Goal: Task Accomplishment & Management: Use online tool/utility

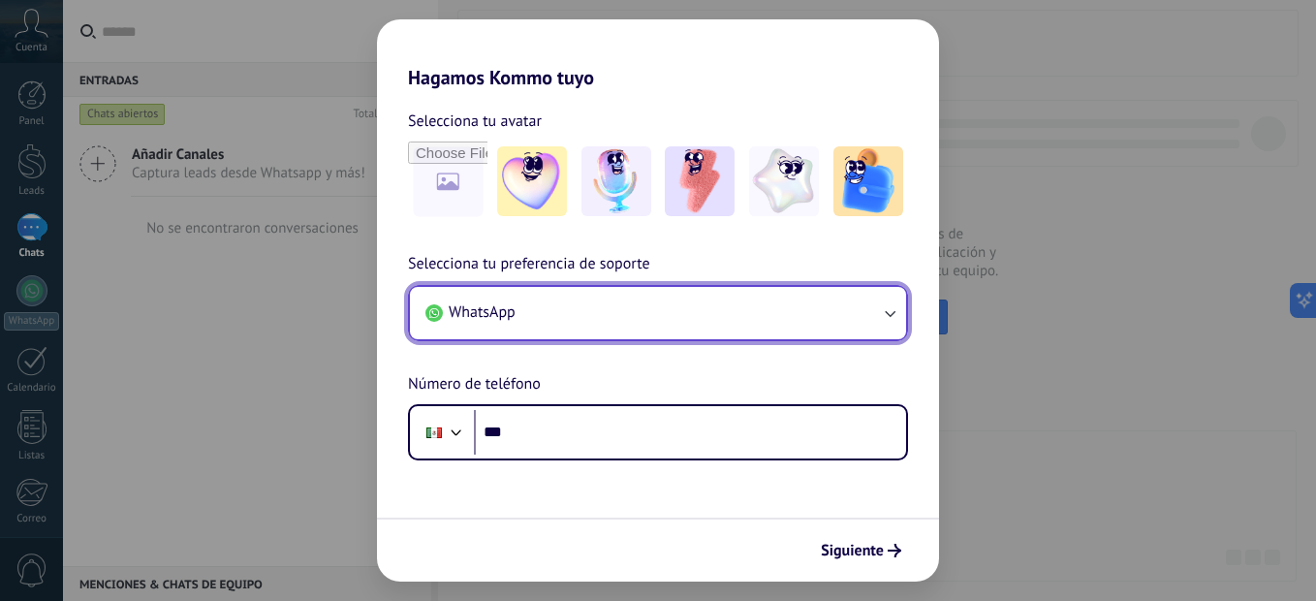
click at [704, 322] on button "WhatsApp" at bounding box center [658, 313] width 496 height 52
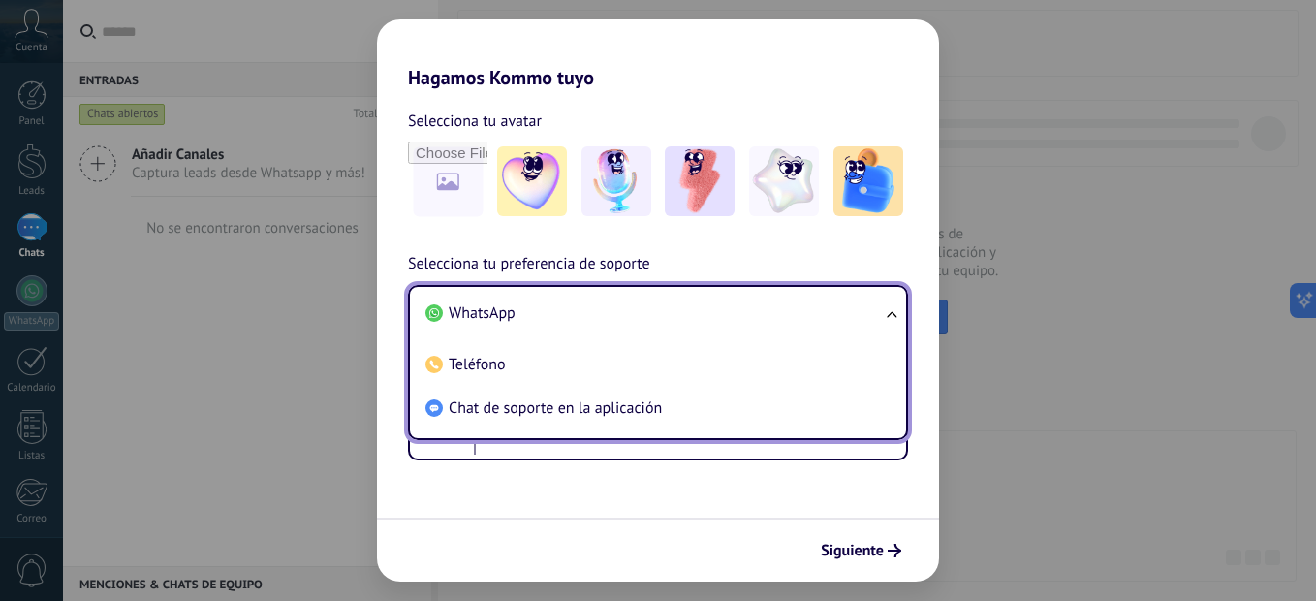
click at [628, 321] on li "WhatsApp" at bounding box center [654, 314] width 473 height 44
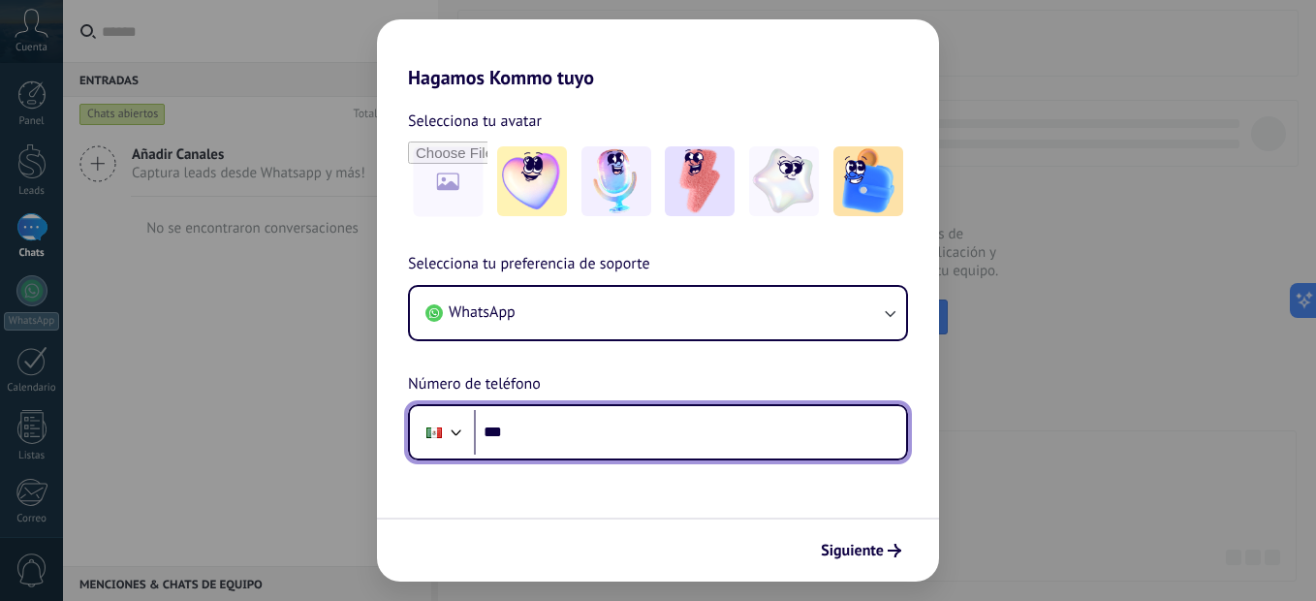
click at [602, 427] on input "***" at bounding box center [690, 432] width 432 height 45
type input "**********"
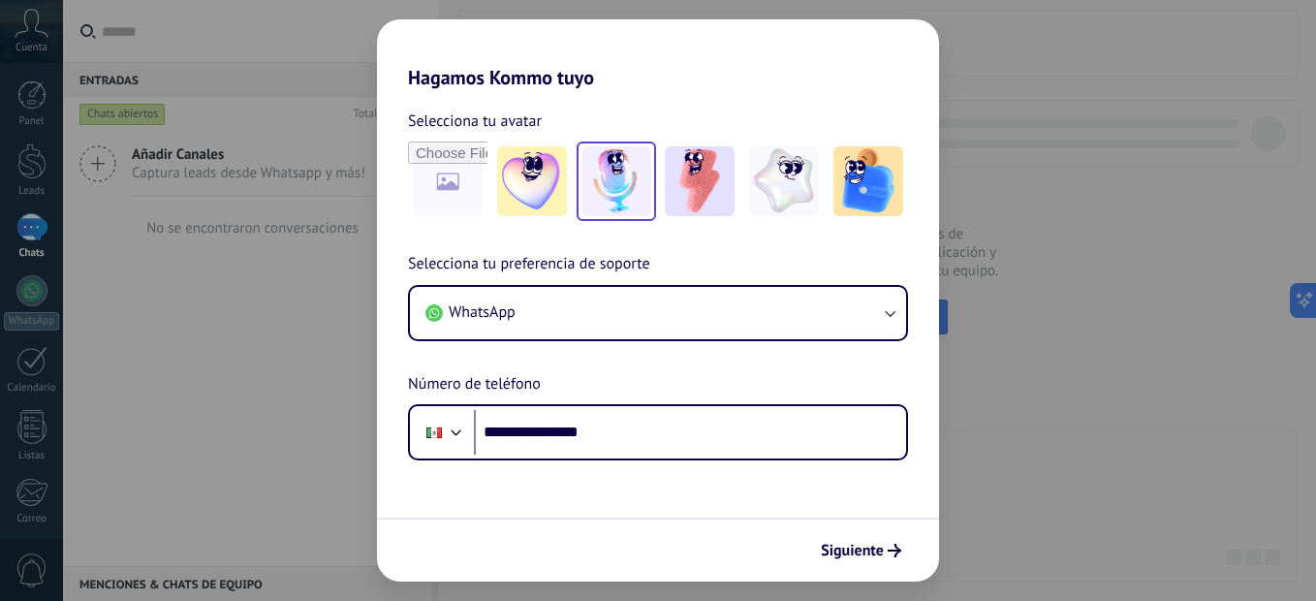
click at [638, 189] on img at bounding box center [616, 181] width 70 height 70
click at [891, 547] on icon "submit" at bounding box center [894, 551] width 14 height 14
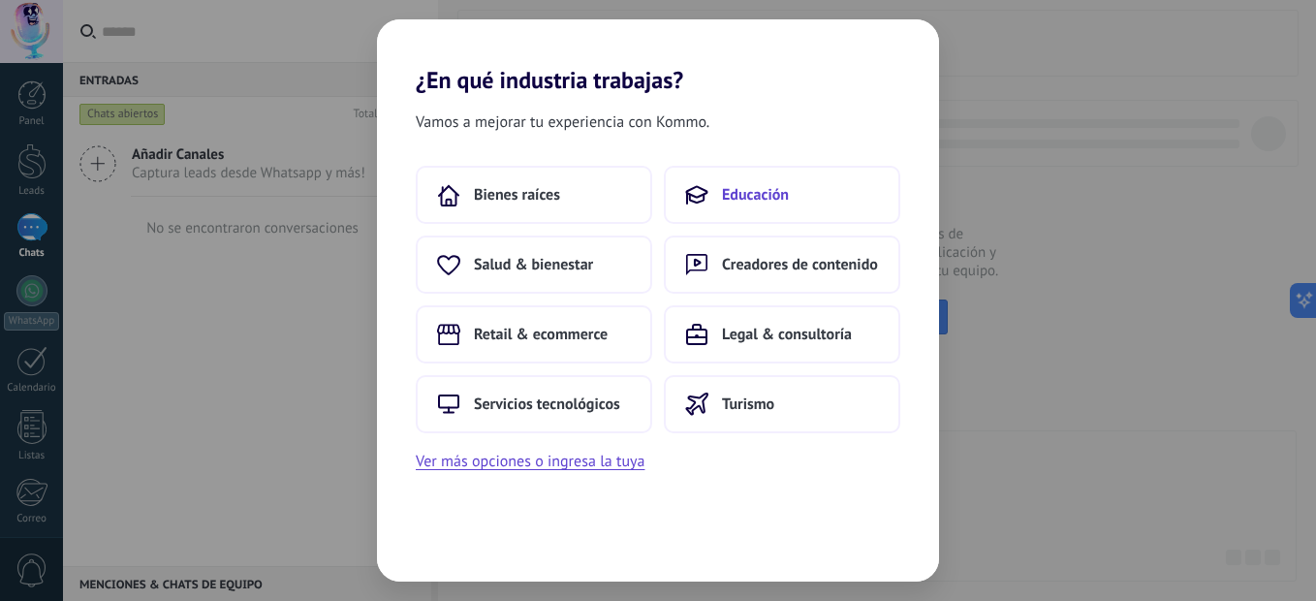
click at [751, 186] on span "Educación" at bounding box center [755, 194] width 67 height 19
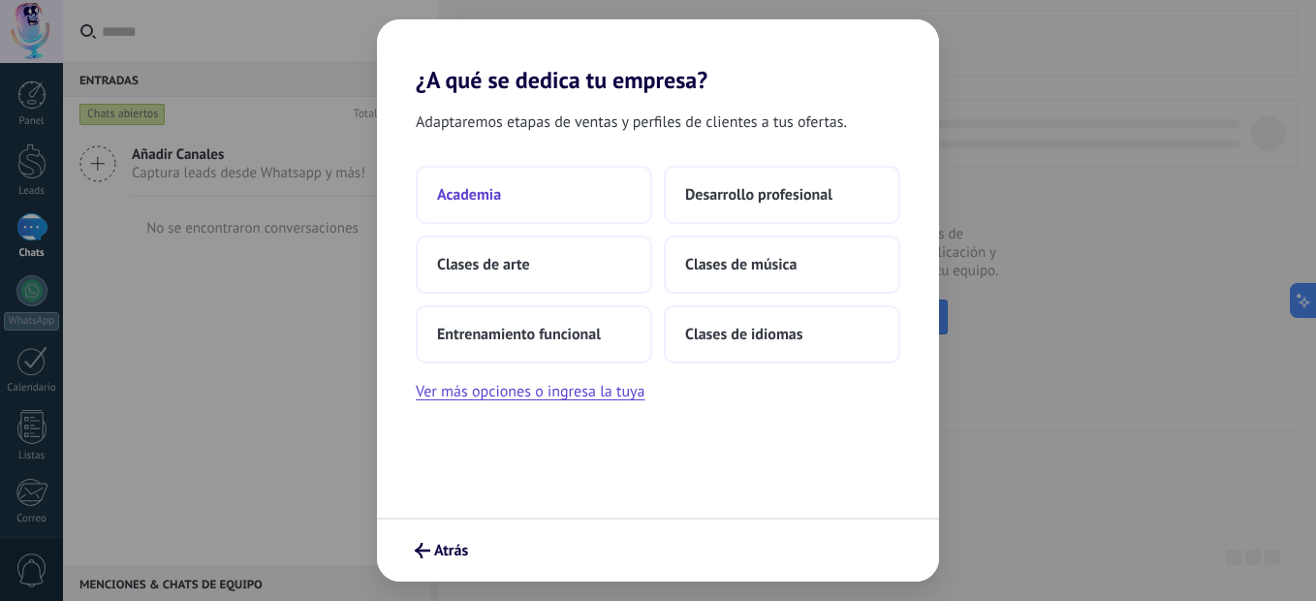
click at [593, 204] on button "Academia" at bounding box center [534, 195] width 236 height 58
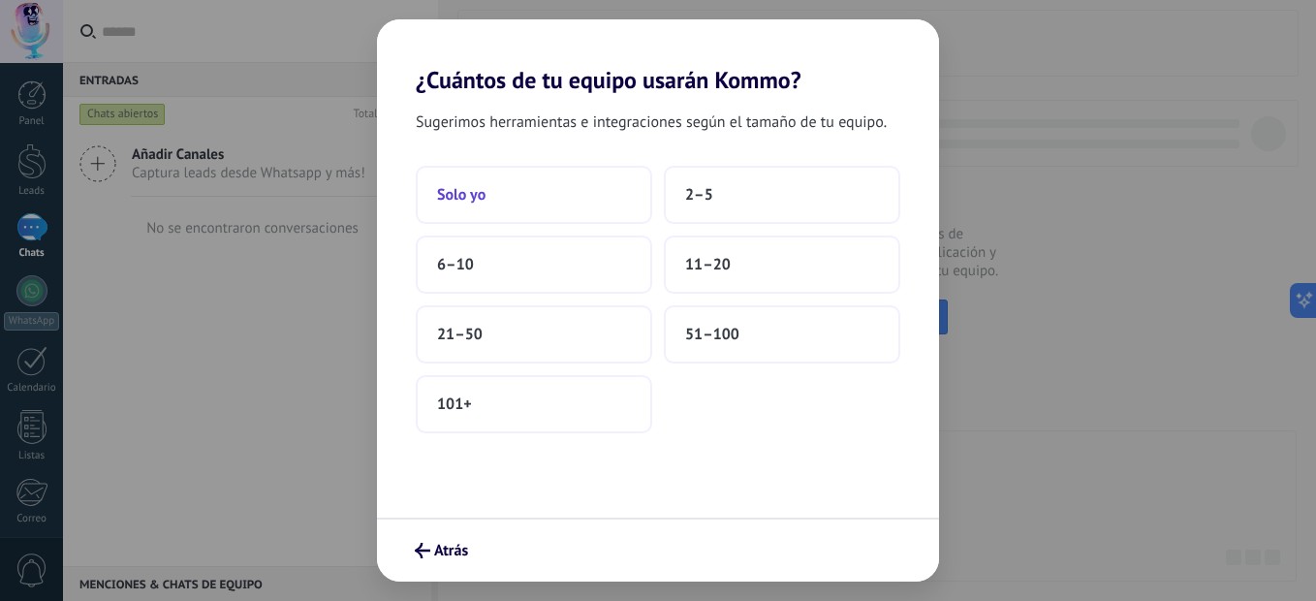
click at [564, 212] on button "Solo yo" at bounding box center [534, 195] width 236 height 58
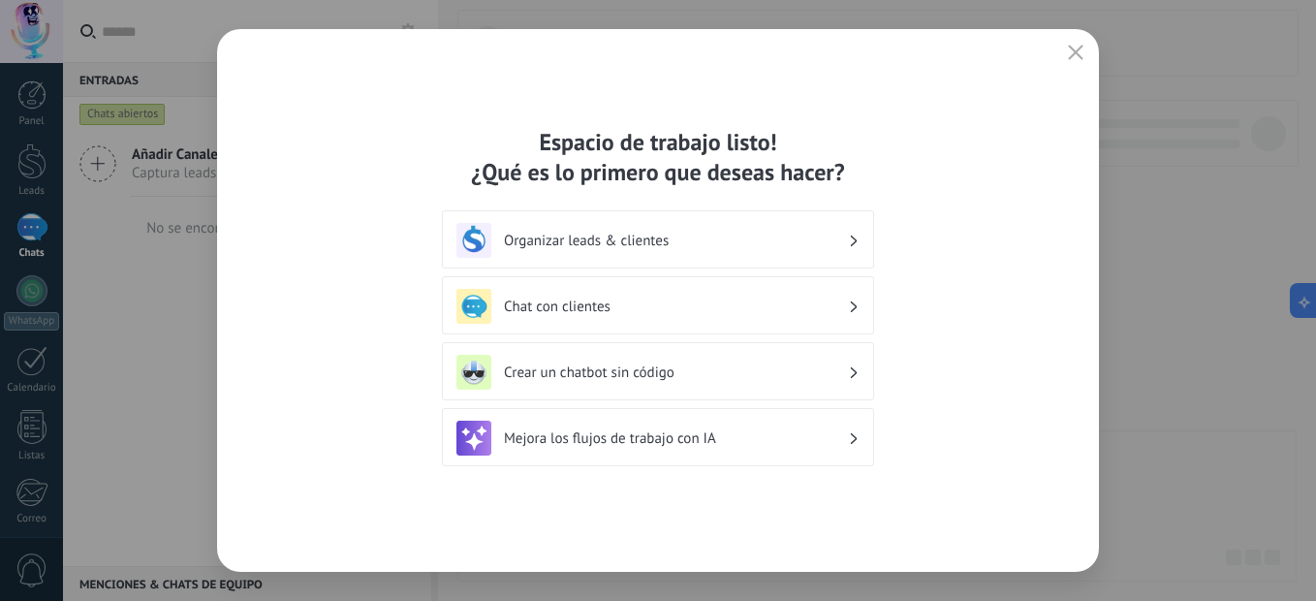
click at [852, 234] on icon at bounding box center [854, 240] width 7 height 12
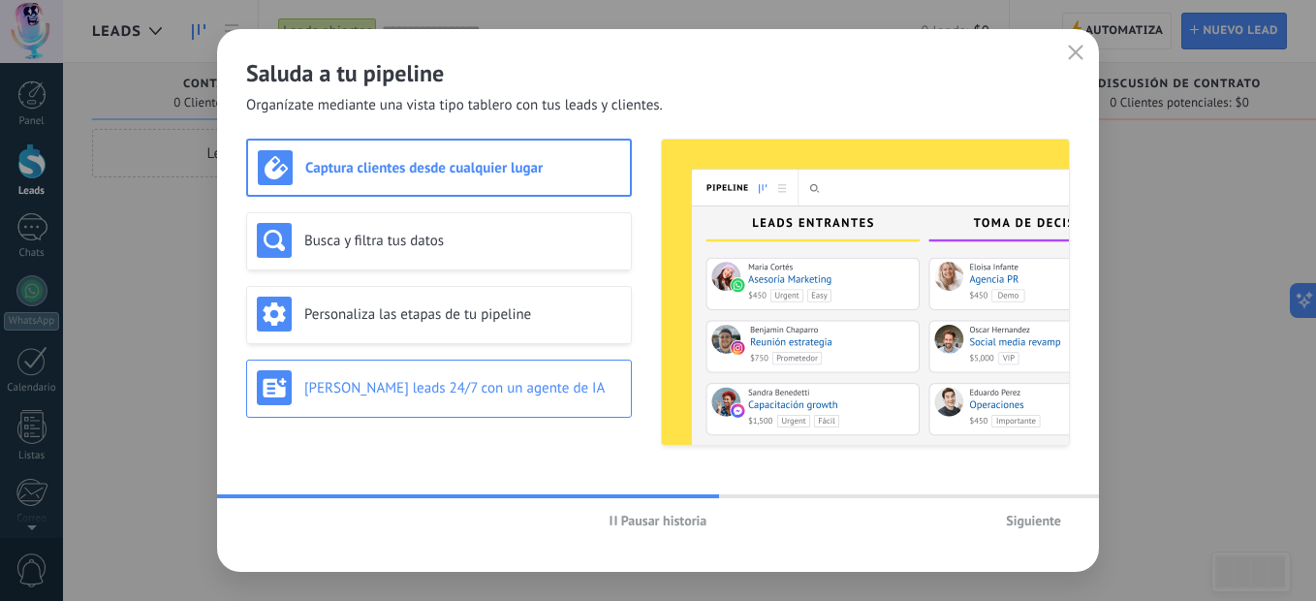
click at [501, 391] on h3 "[PERSON_NAME] leads 24/7 con un agente de IA" at bounding box center [462, 388] width 317 height 18
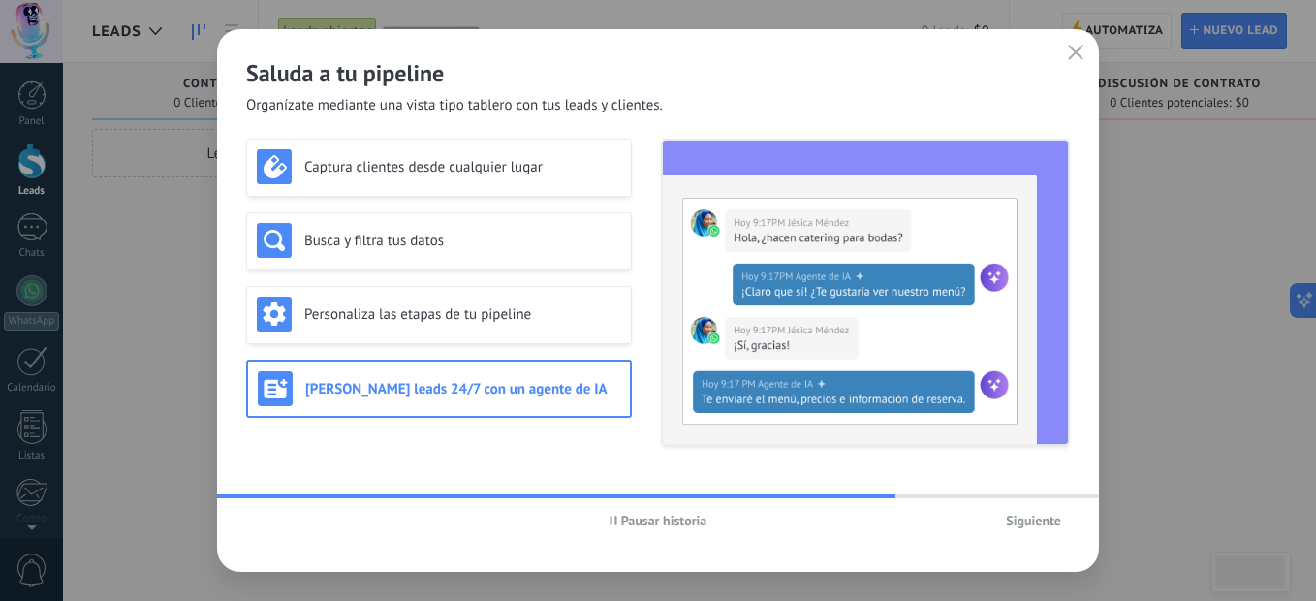
click at [1026, 513] on span "Siguiente" at bounding box center [1033, 520] width 55 height 14
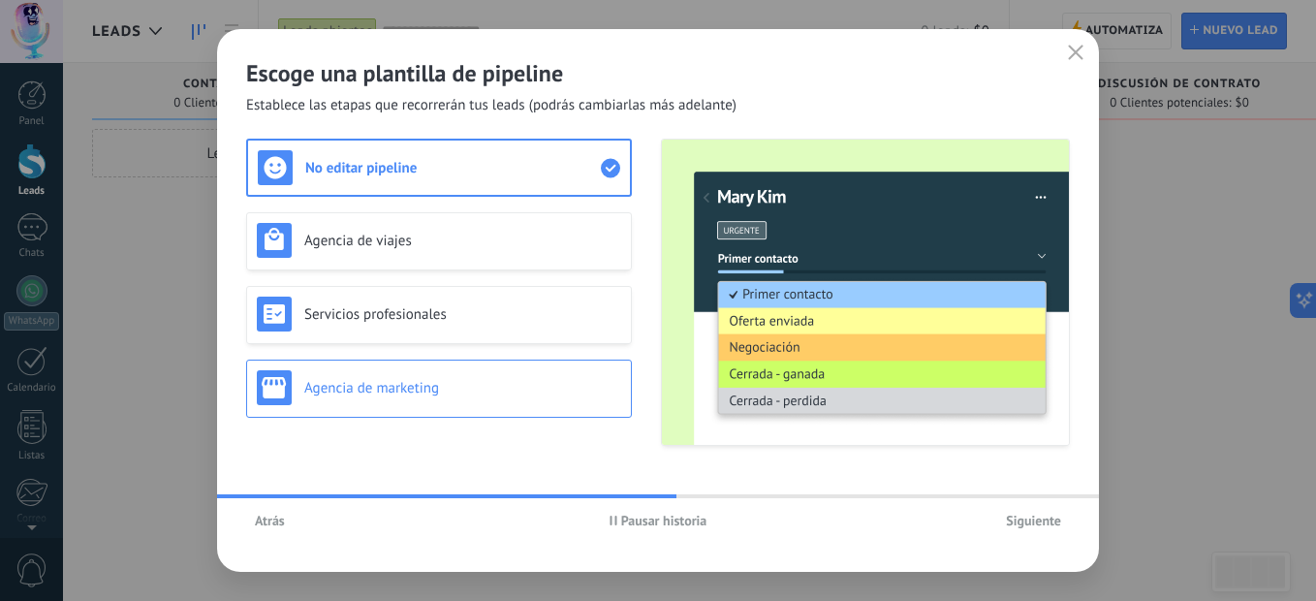
click at [456, 364] on div "Agencia de marketing" at bounding box center [439, 388] width 386 height 58
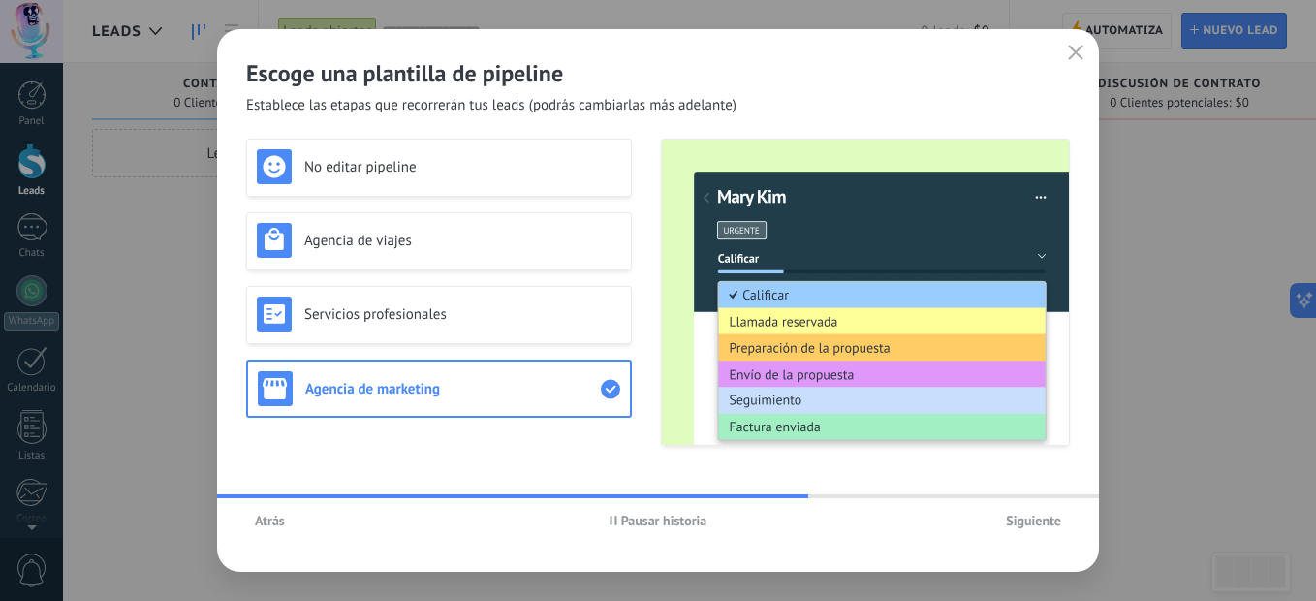
click at [1050, 522] on span "Siguiente" at bounding box center [1033, 520] width 55 height 14
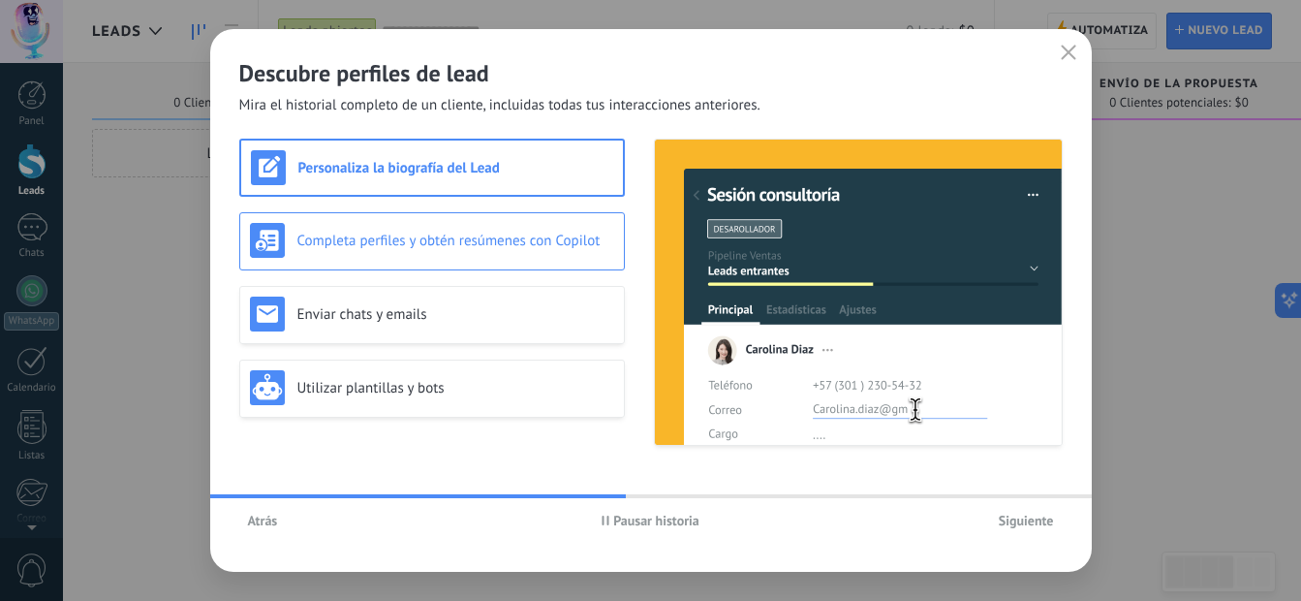
click at [495, 233] on h3 "Completa perfiles y obtén resúmenes con Copilot" at bounding box center [455, 241] width 317 height 18
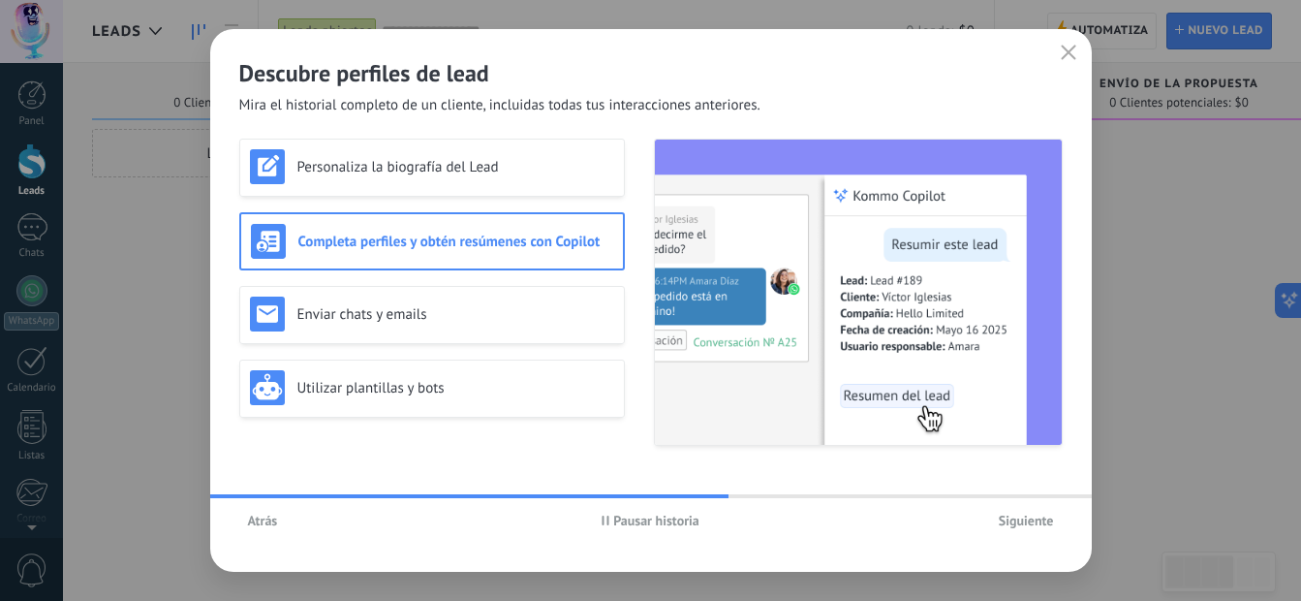
click at [1031, 520] on span "Siguiente" at bounding box center [1026, 520] width 55 height 14
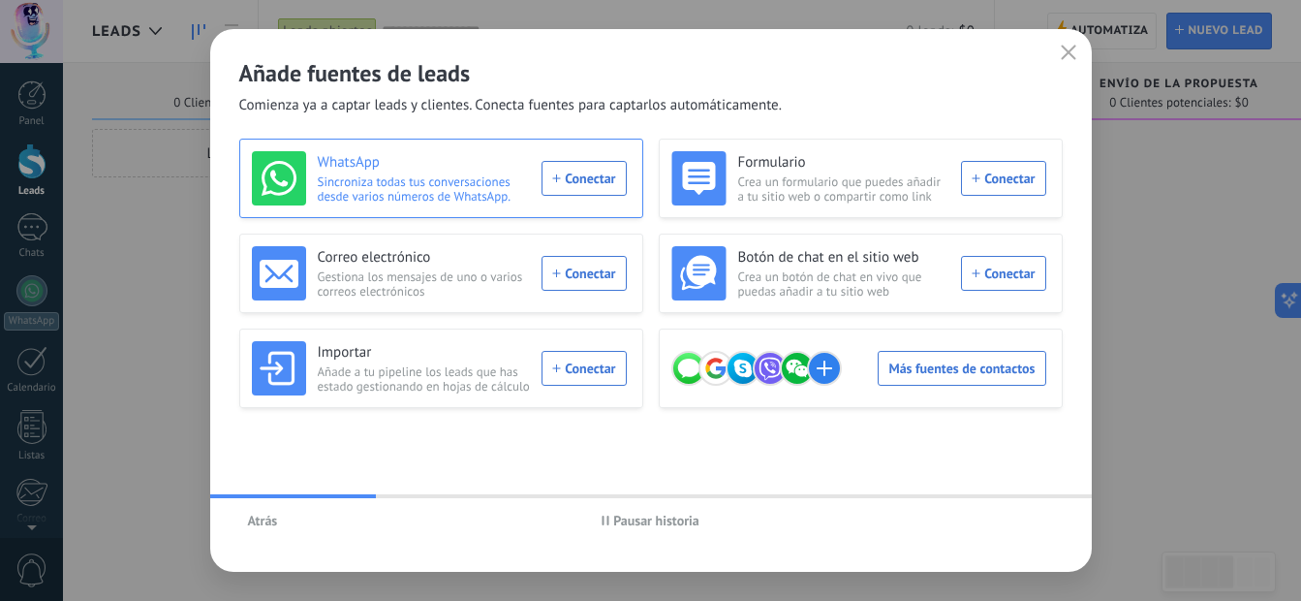
click at [598, 185] on div "WhatsApp Sincroniza todas tus conversaciones desde varios números de WhatsApp. …" at bounding box center [439, 178] width 375 height 54
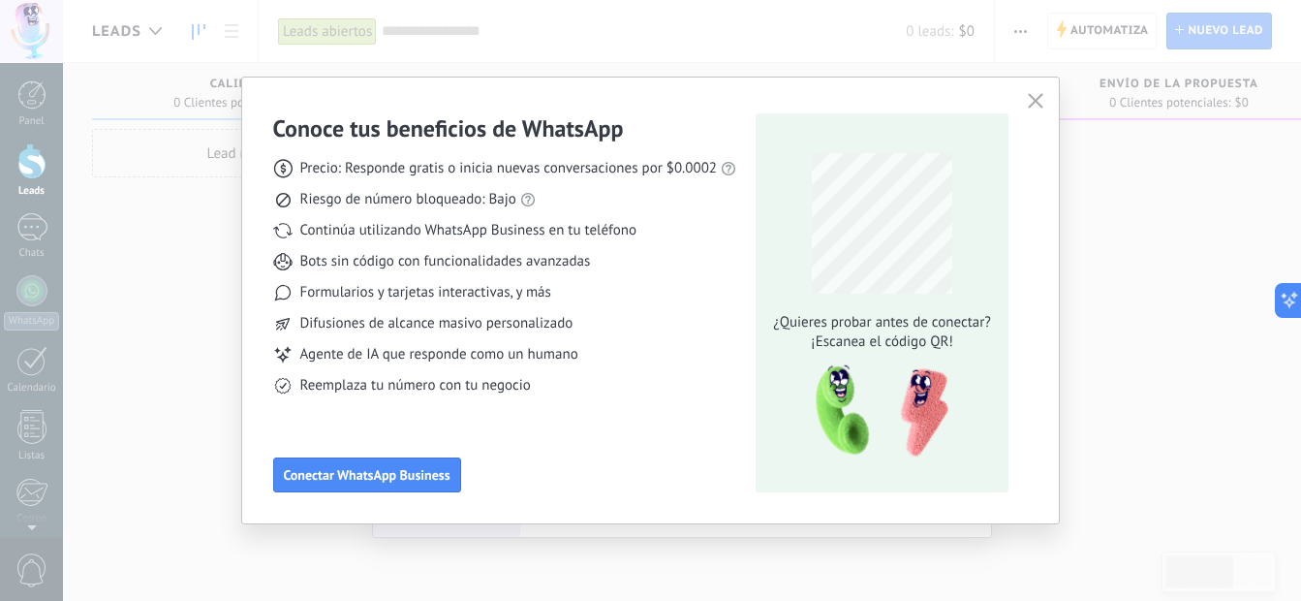
click at [1038, 97] on icon "button" at bounding box center [1036, 101] width 16 height 16
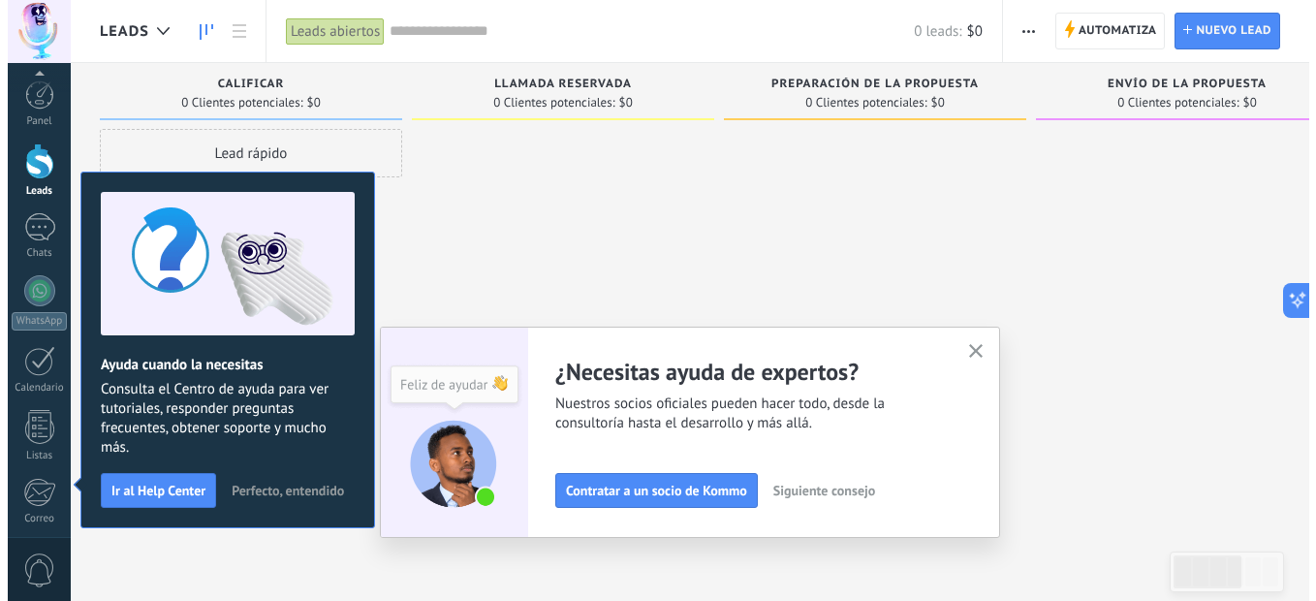
scroll to position [205, 0]
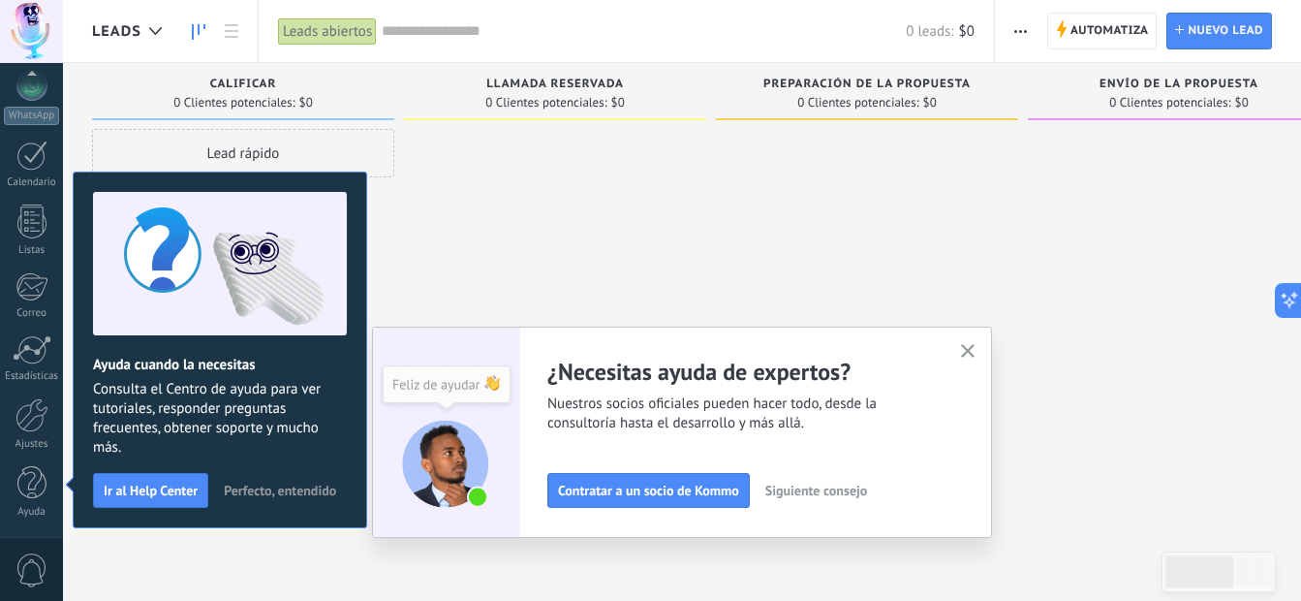
click at [980, 344] on button "button" at bounding box center [968, 352] width 24 height 26
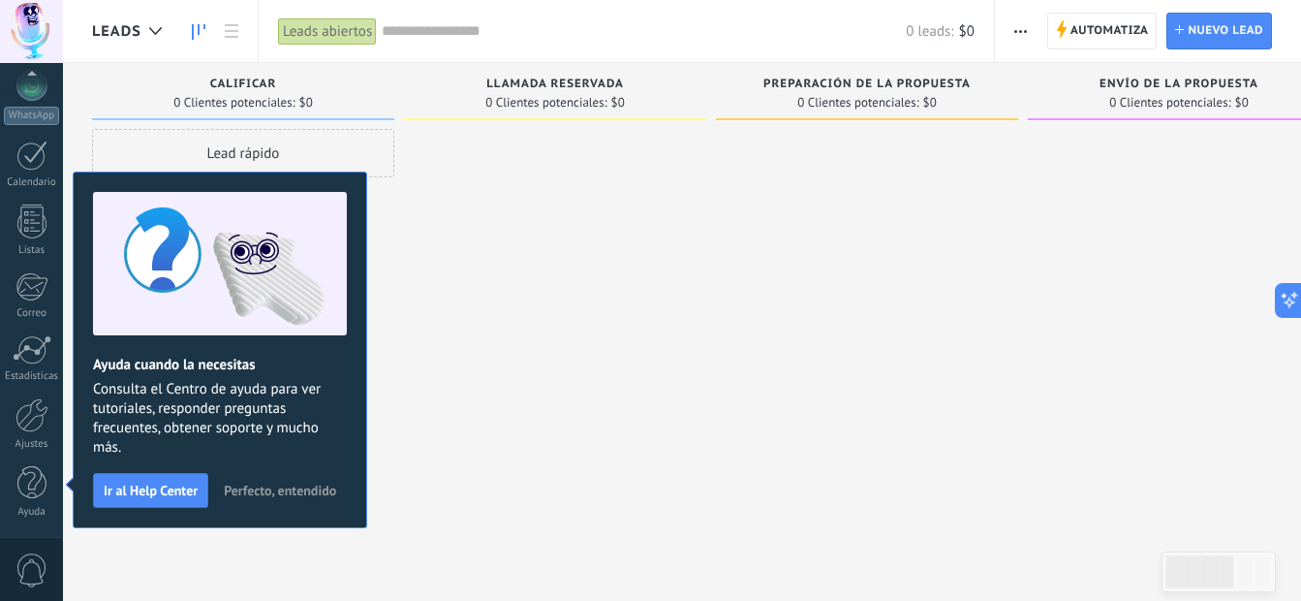
click at [340, 37] on div "Leads abiertos" at bounding box center [327, 31] width 99 height 28
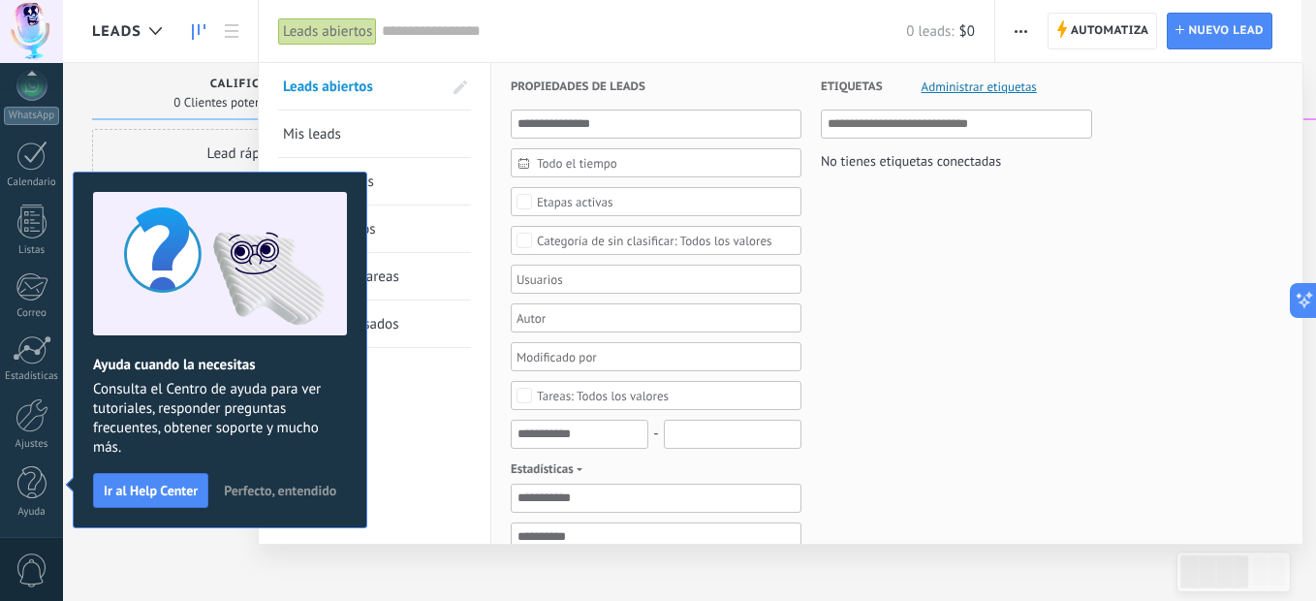
click at [266, 489] on span "Perfecto, entendido" at bounding box center [280, 490] width 112 height 14
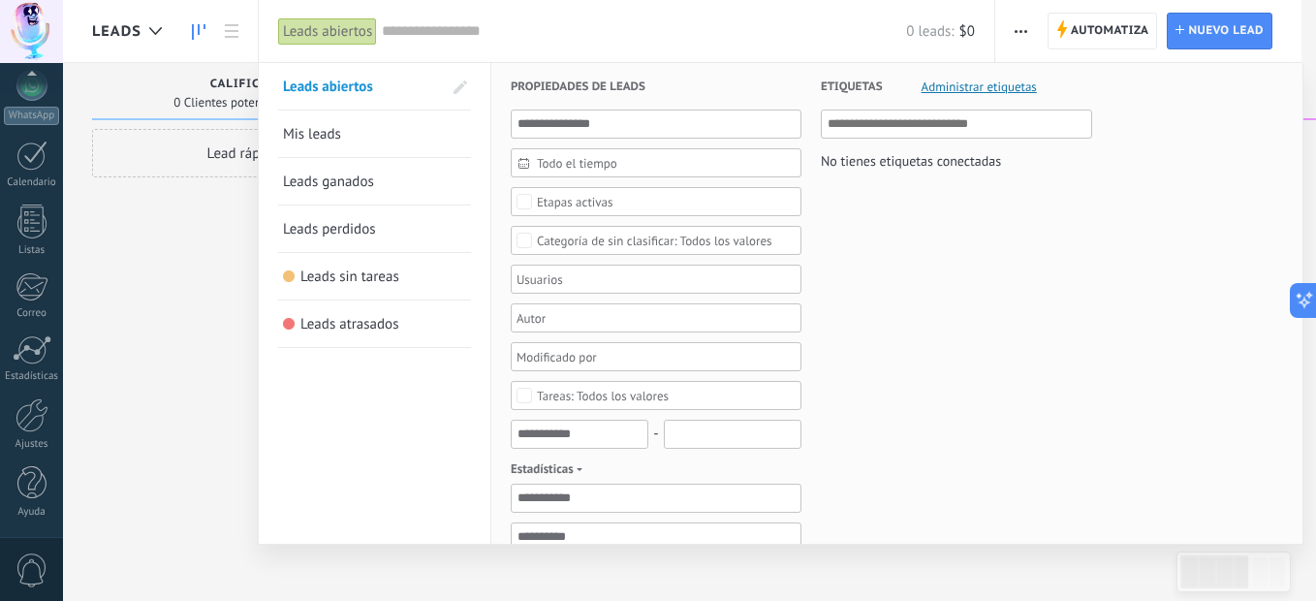
click at [348, 136] on link "Mis leads" at bounding box center [374, 133] width 183 height 47
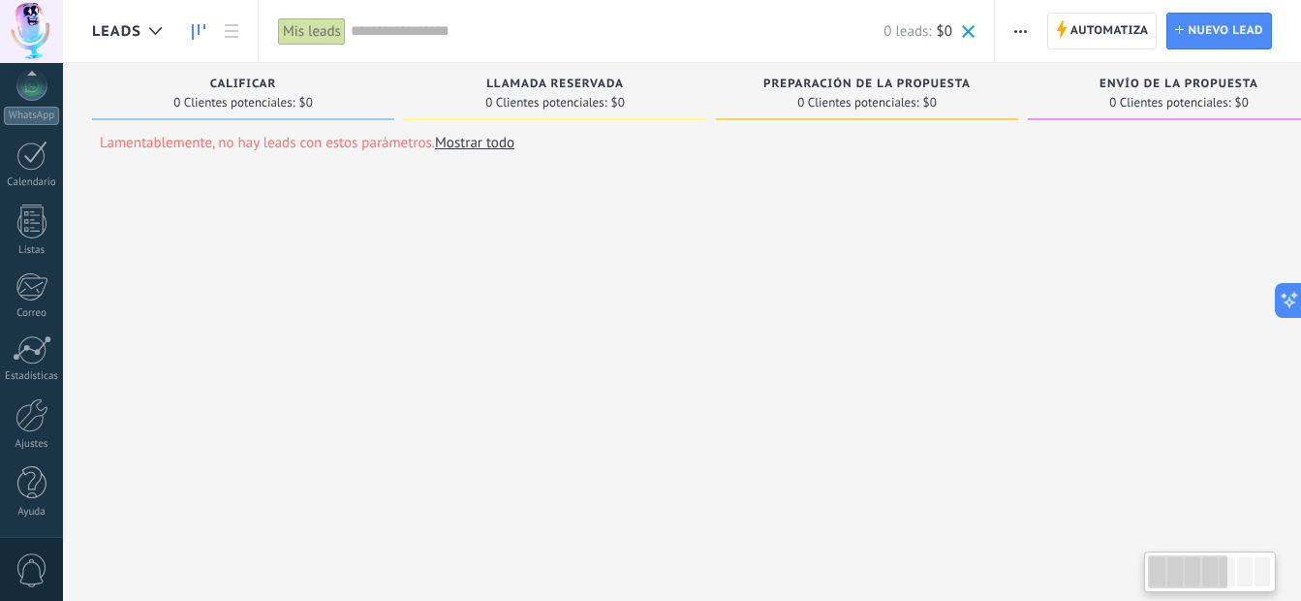
click at [335, 31] on div "Mis leads" at bounding box center [312, 31] width 68 height 28
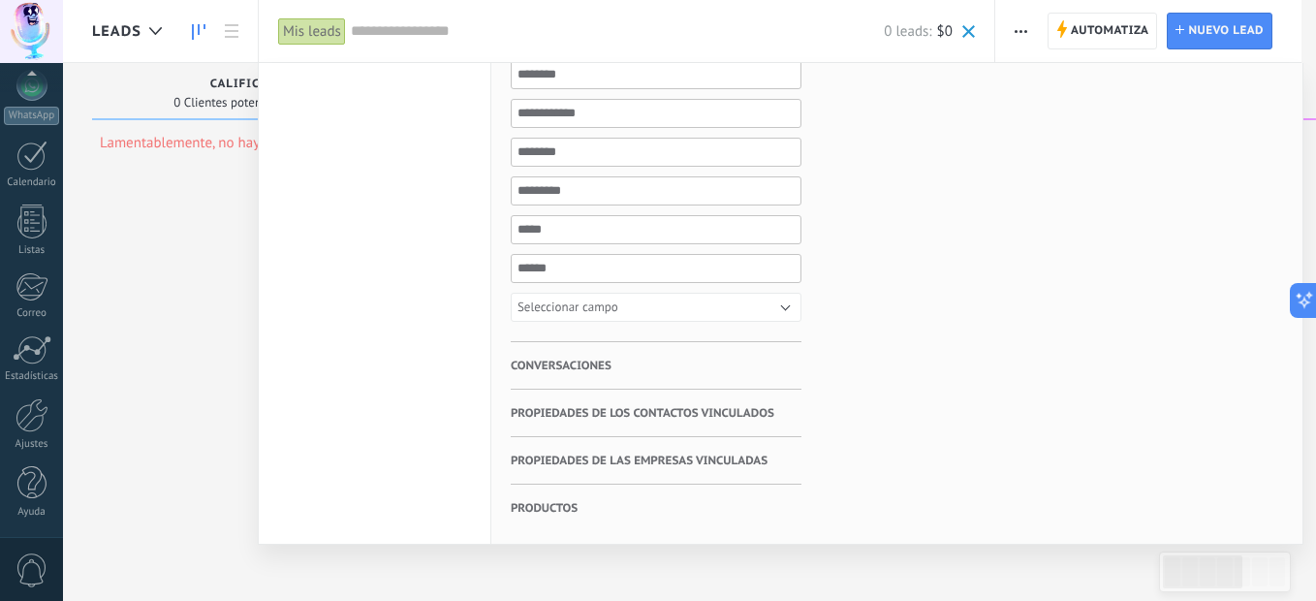
scroll to position [619, 0]
click at [161, 305] on div at bounding box center [658, 300] width 1316 height 601
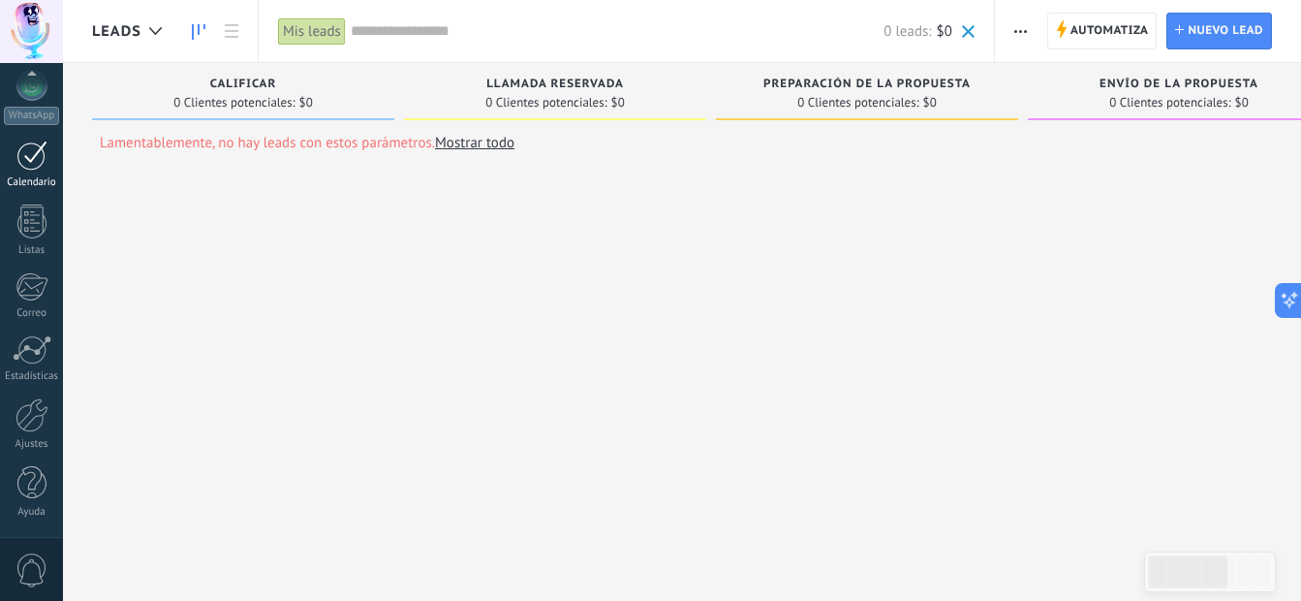
click at [32, 160] on div at bounding box center [31, 155] width 31 height 30
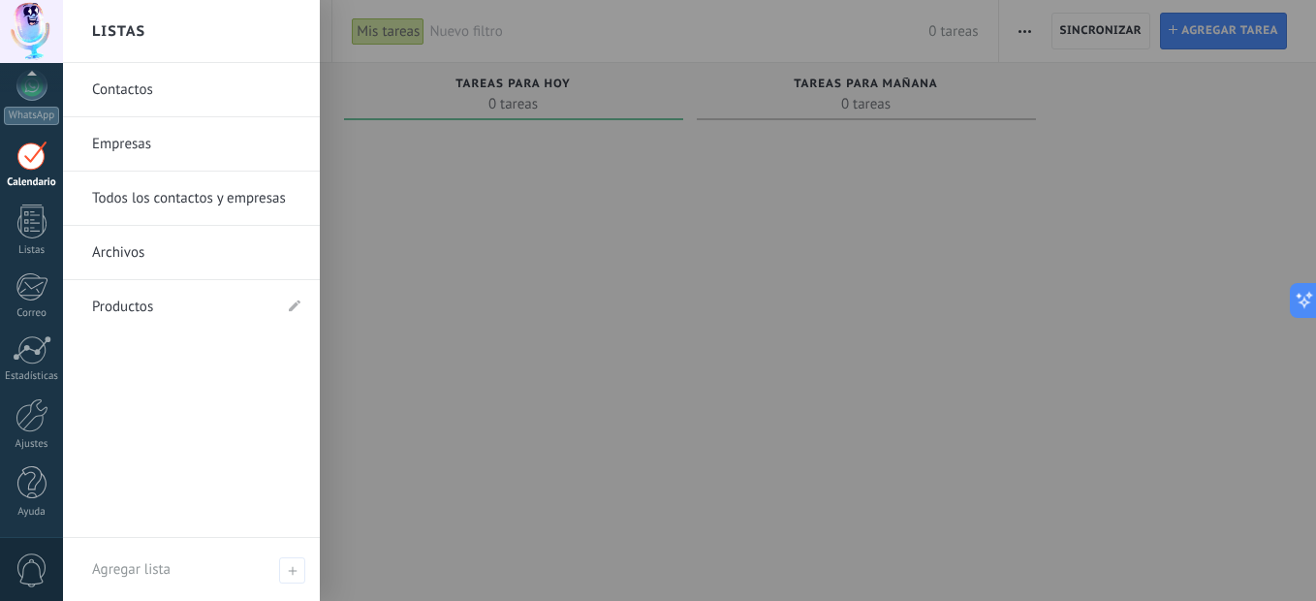
drag, startPoint x: 38, startPoint y: 217, endPoint x: 470, endPoint y: 349, distance: 451.8
click at [470, 349] on body ".abccls-1,.abccls-2{fill-rule:evenodd}.abccls-2{fill:#fff} .abfcls-1{fill:none}…" at bounding box center [658, 300] width 1316 height 601
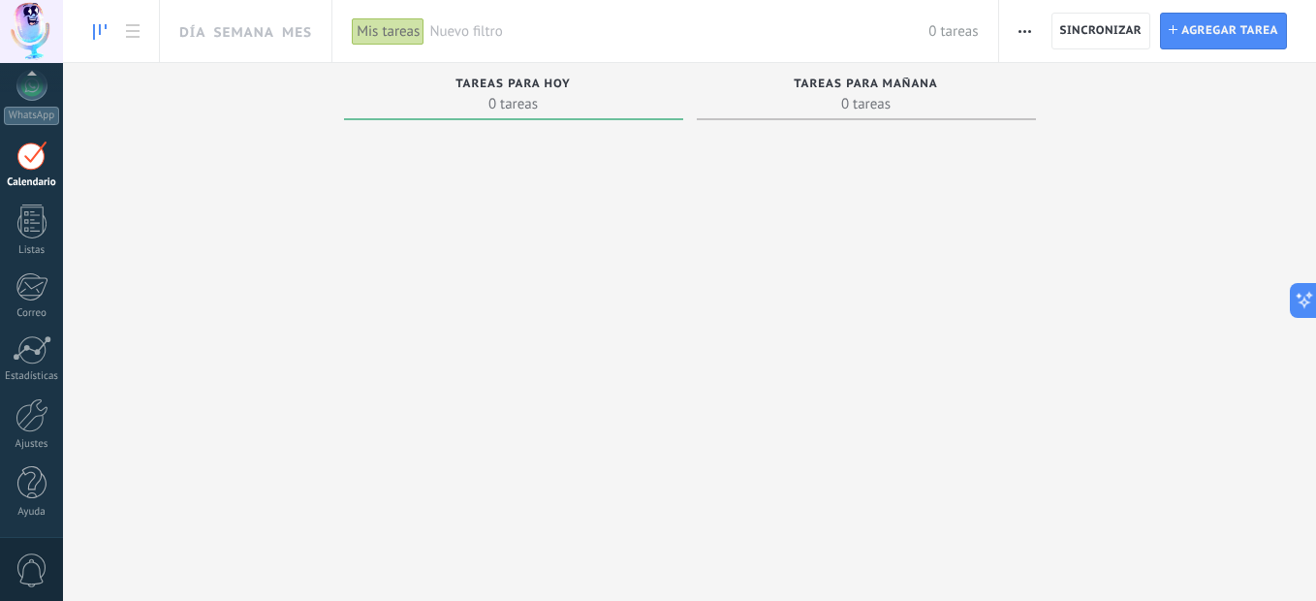
scroll to position [56, 0]
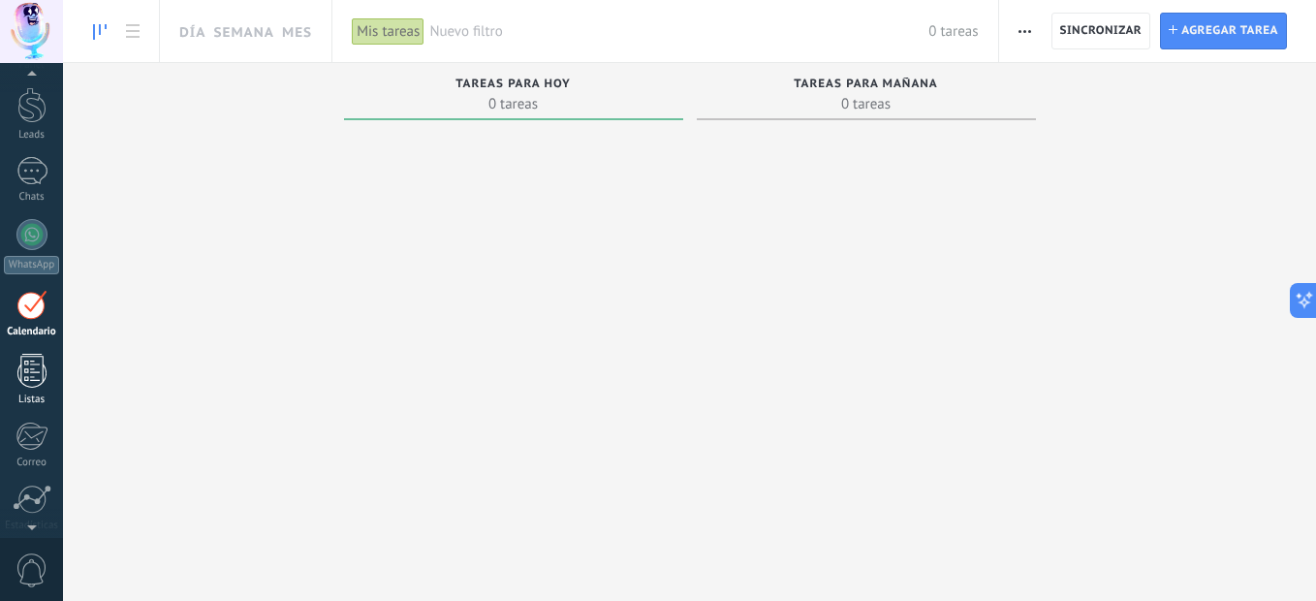
click at [30, 358] on div at bounding box center [31, 371] width 29 height 34
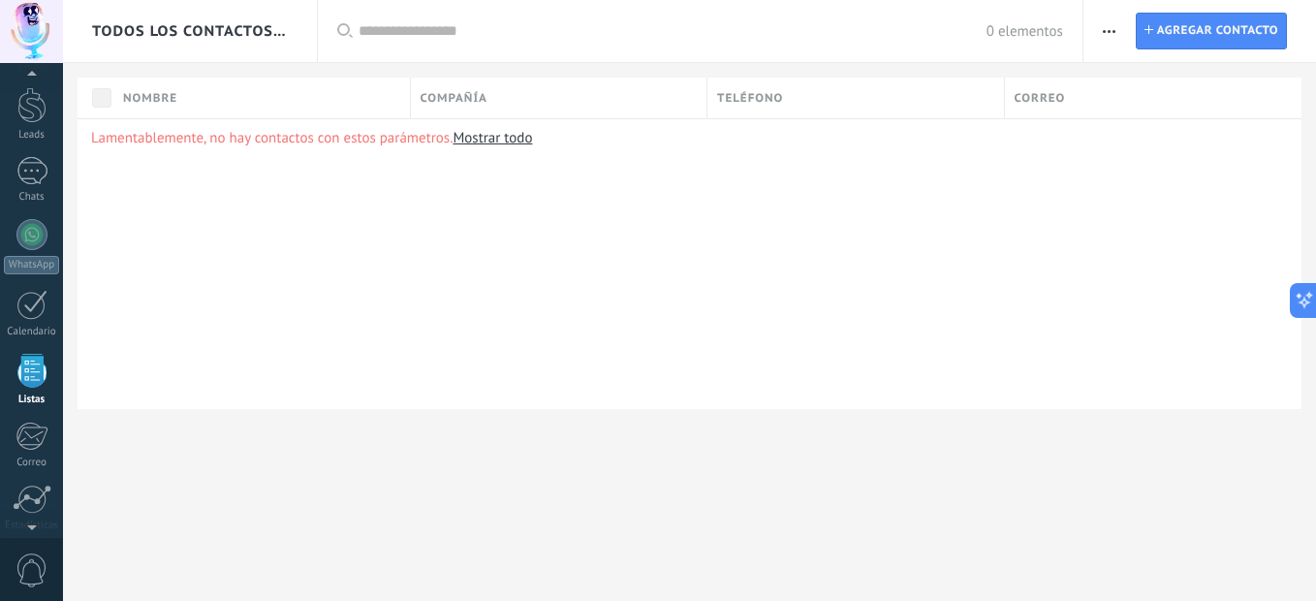
click at [30, 358] on div at bounding box center [31, 371] width 29 height 34
click at [39, 231] on div at bounding box center [31, 234] width 31 height 31
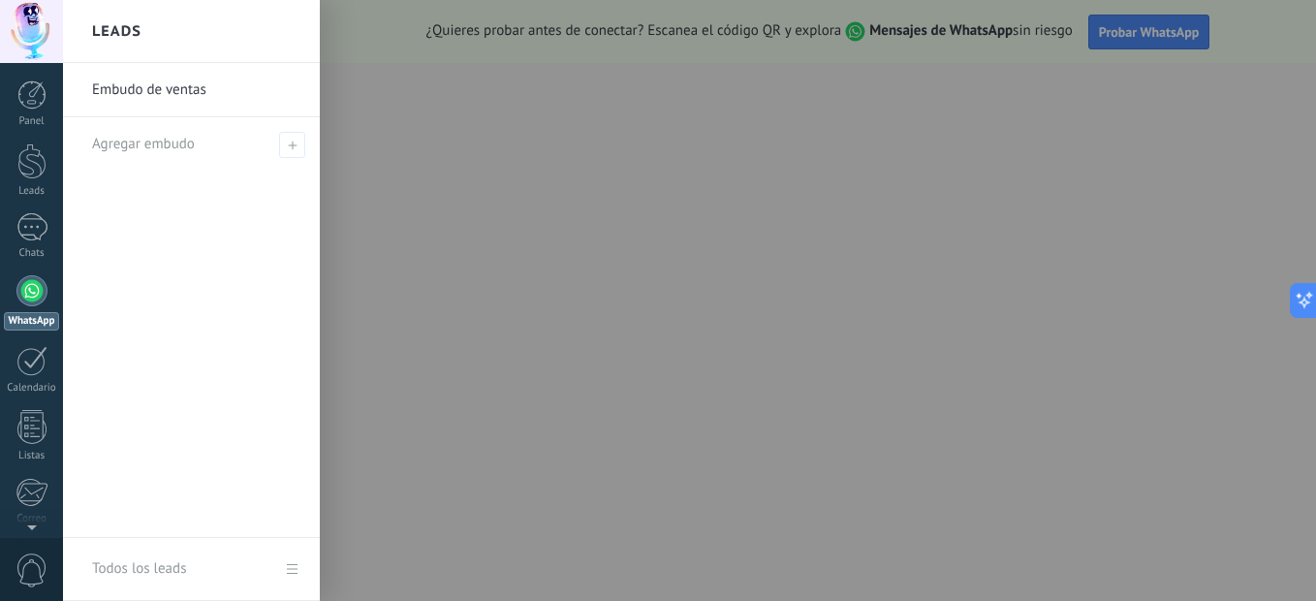
click at [181, 80] on link "Embudo de ventas" at bounding box center [196, 90] width 208 height 54
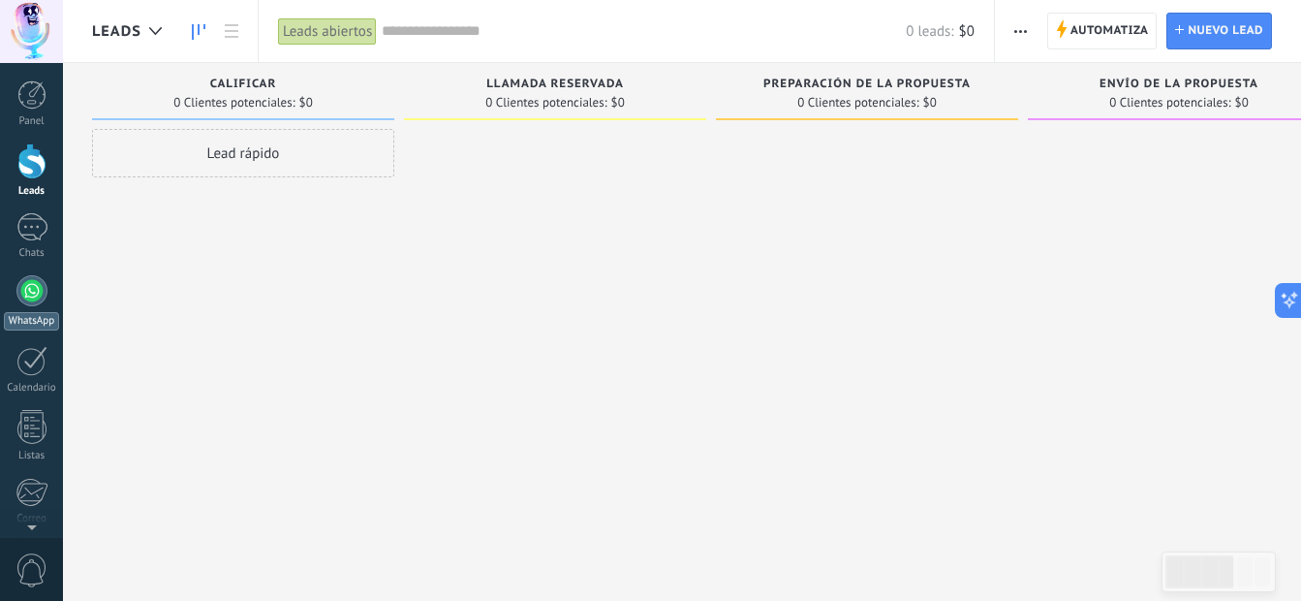
click at [30, 288] on div at bounding box center [31, 290] width 31 height 31
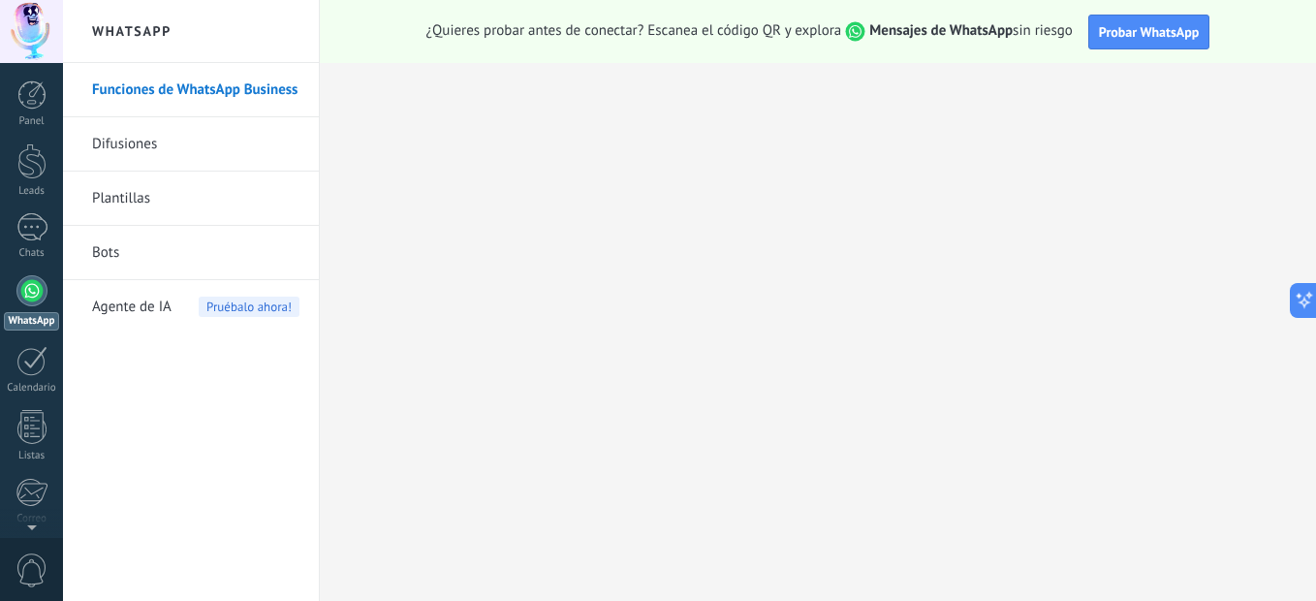
click at [116, 120] on link "Difusiones" at bounding box center [195, 144] width 207 height 54
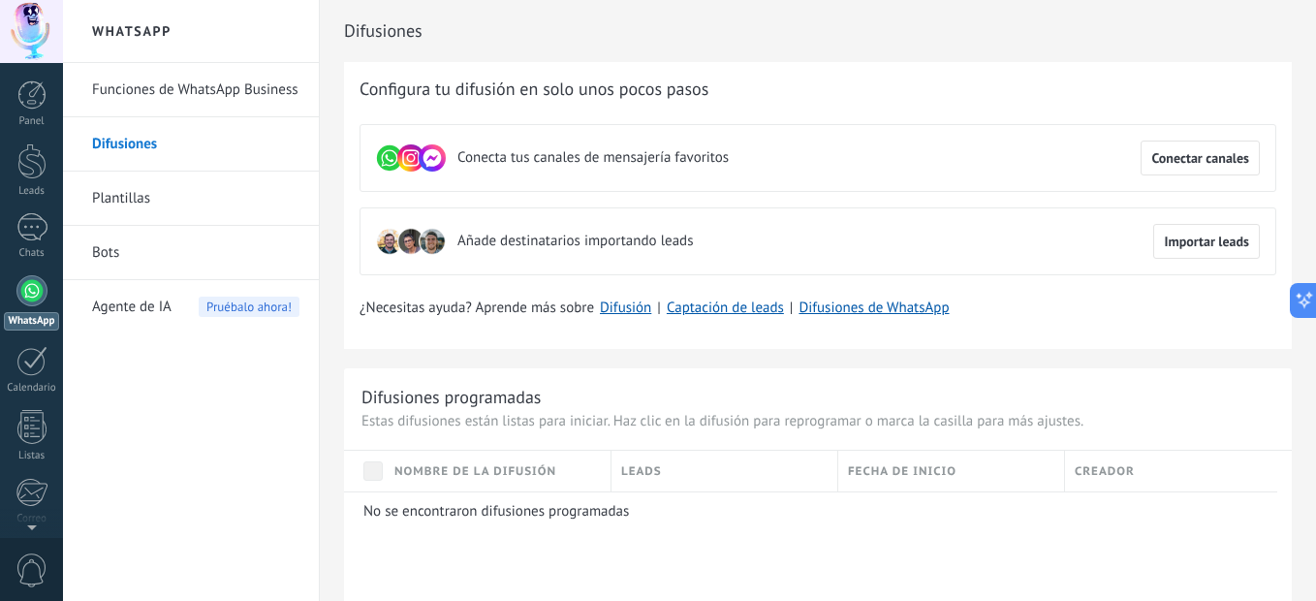
click at [135, 188] on link "Plantillas" at bounding box center [195, 198] width 207 height 54
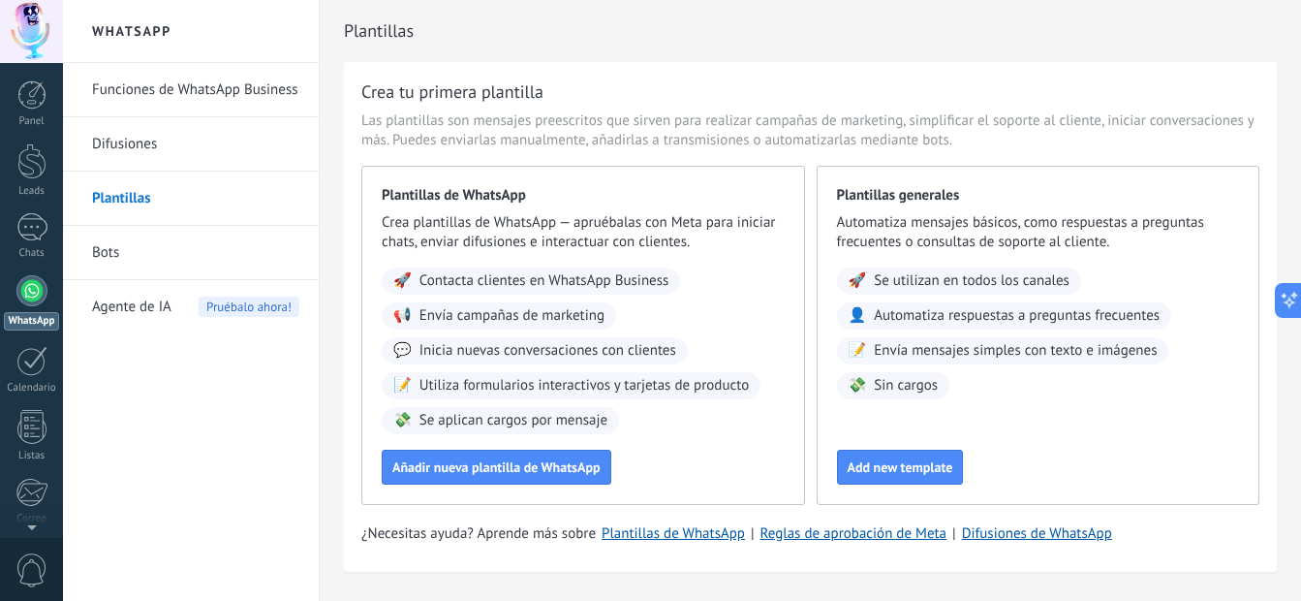
click at [140, 256] on link "Bots" at bounding box center [195, 253] width 207 height 54
